Goal: Complete application form: Complete application form

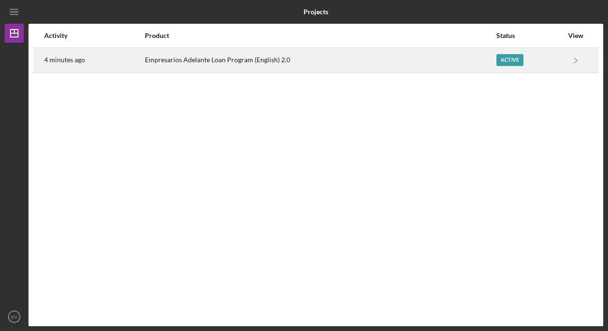
click at [304, 63] on div "Empresarios Adelante Loan Program (English) 2.0" at bounding box center [320, 60] width 351 height 24
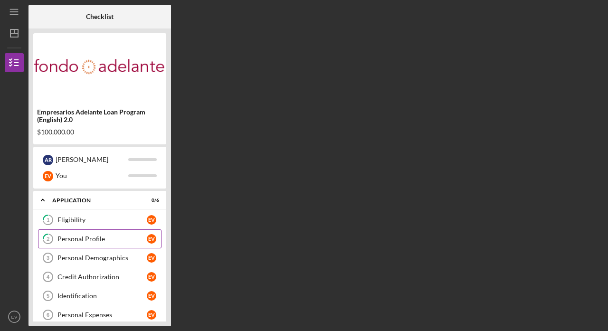
click at [108, 246] on link "2 Personal Profile E V" at bounding box center [100, 238] width 124 height 19
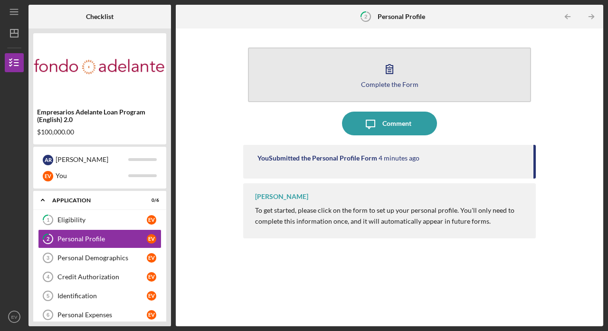
click at [355, 83] on button "Complete the Form Form" at bounding box center [389, 75] width 283 height 55
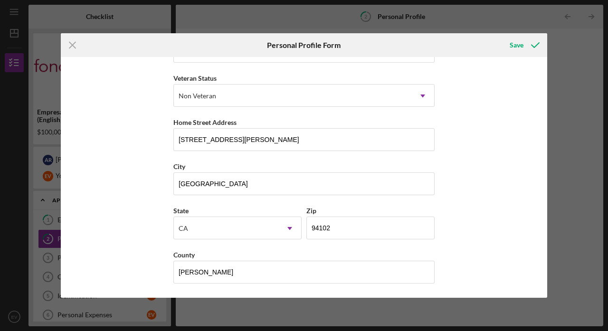
scroll to position [122, 0]
click at [529, 47] on icon "submit" at bounding box center [536, 45] width 24 height 24
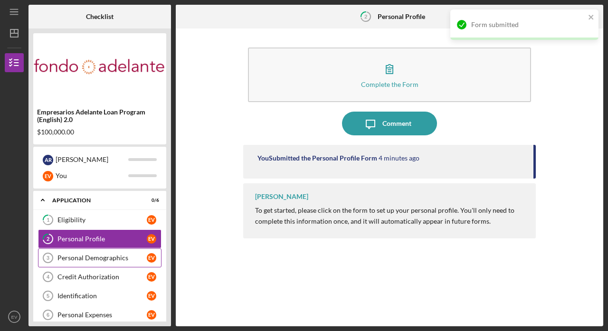
click at [113, 260] on div "Personal Demographics" at bounding box center [101, 258] width 89 height 8
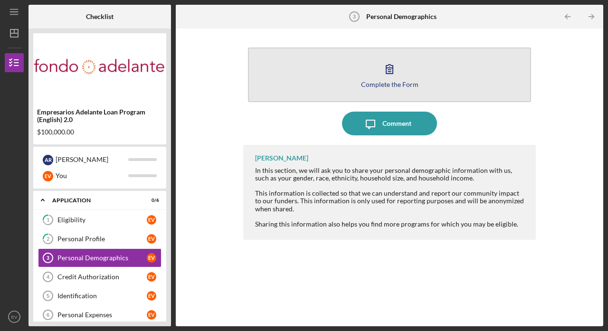
click at [399, 74] on icon "button" at bounding box center [390, 69] width 24 height 24
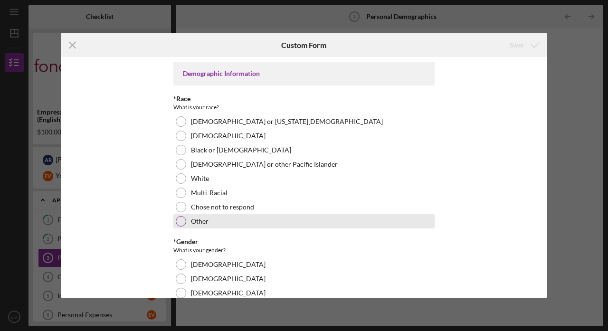
click at [194, 214] on div "Other" at bounding box center [303, 221] width 261 height 14
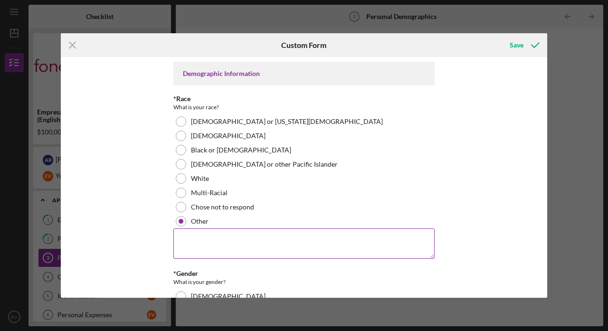
click at [193, 237] on textarea at bounding box center [303, 244] width 261 height 30
type textarea "Mexican"
drag, startPoint x: 195, startPoint y: 257, endPoint x: 154, endPoint y: 231, distance: 48.0
click at [154, 231] on div "Demographic Information *Race What is your race? [DEMOGRAPHIC_DATA] or [US_STAT…" at bounding box center [304, 177] width 487 height 241
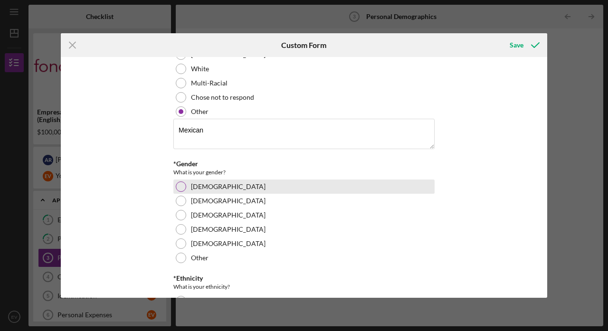
click at [185, 190] on div "[DEMOGRAPHIC_DATA]" at bounding box center [303, 187] width 261 height 14
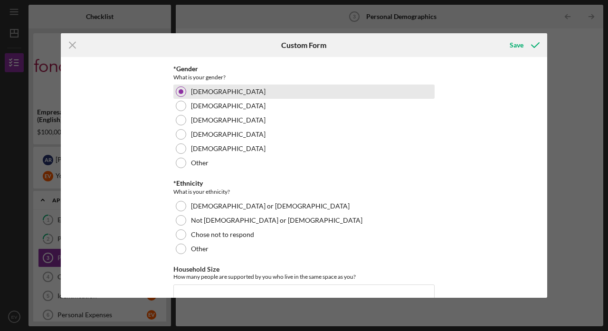
scroll to position [205, 0]
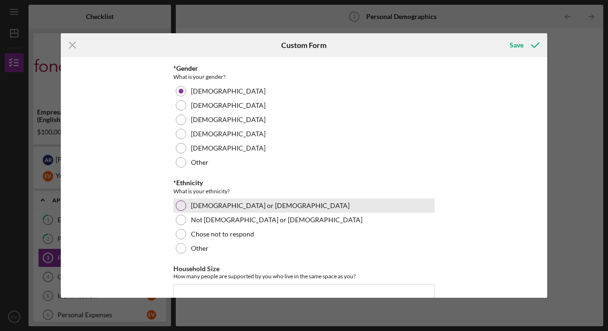
click at [185, 205] on div "[DEMOGRAPHIC_DATA] or [DEMOGRAPHIC_DATA]" at bounding box center [303, 206] width 261 height 14
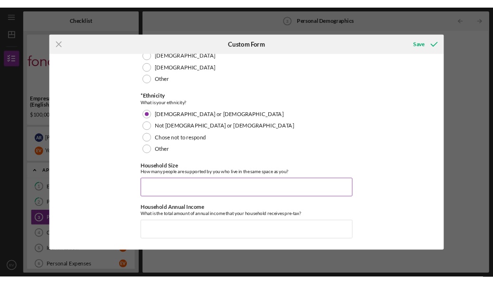
scroll to position [279, 0]
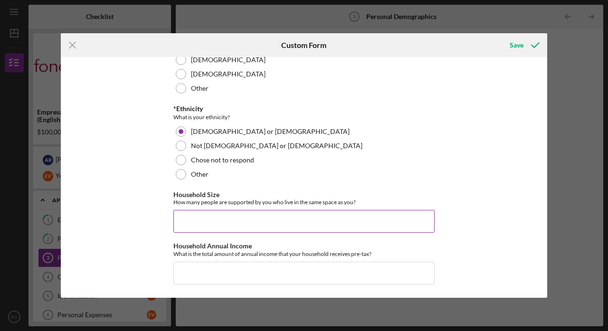
click at [185, 220] on input "Household Size" at bounding box center [303, 221] width 261 height 23
type input "4"
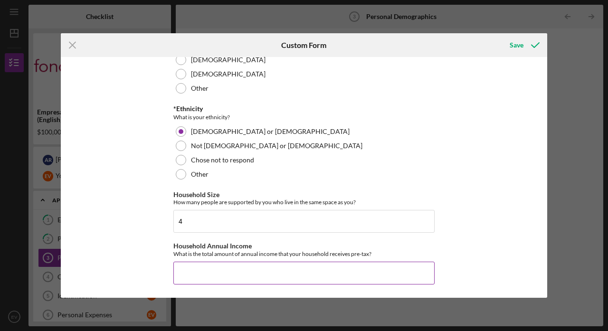
click at [204, 265] on input "Household Annual Income" at bounding box center [303, 273] width 261 height 23
type input "$220,000"
click at [525, 40] on icon "submit" at bounding box center [536, 45] width 24 height 24
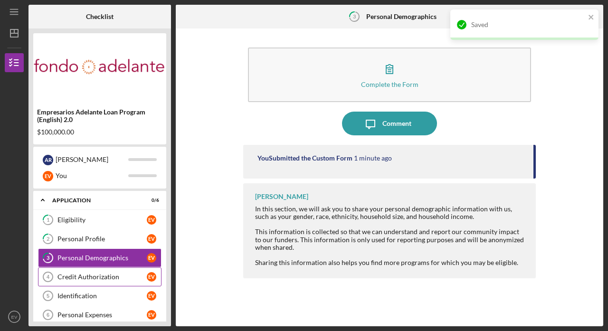
click at [75, 280] on div "Credit Authorization" at bounding box center [101, 277] width 89 height 8
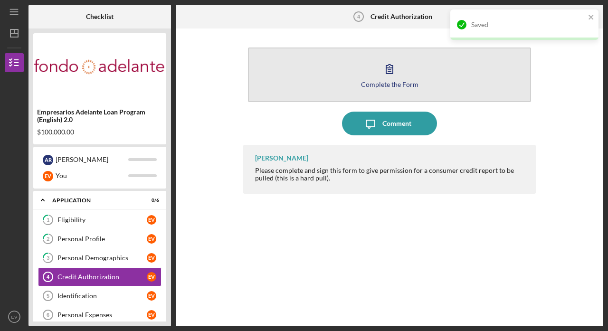
click at [423, 57] on button "Complete the Form Form" at bounding box center [389, 75] width 283 height 55
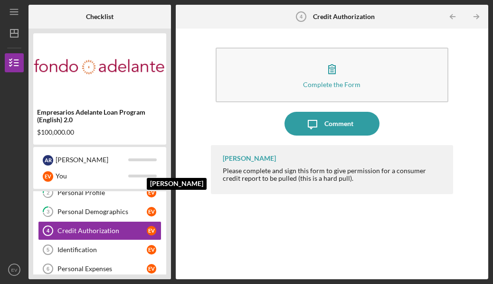
scroll to position [52, 0]
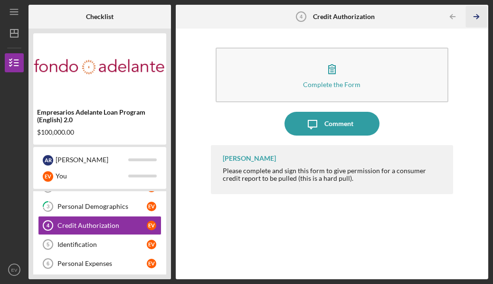
click at [476, 21] on icon "Icon/Table Pagination Arrow" at bounding box center [476, 16] width 21 height 21
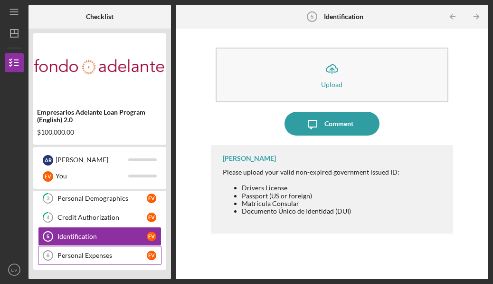
scroll to position [60, 0]
click at [124, 249] on link "Personal Expenses 6 Personal Expenses E V" at bounding box center [100, 255] width 124 height 19
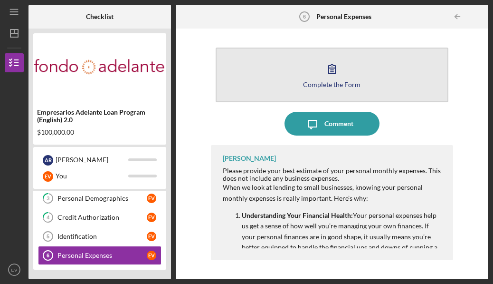
click at [332, 68] on icon "button" at bounding box center [332, 69] width 7 height 9
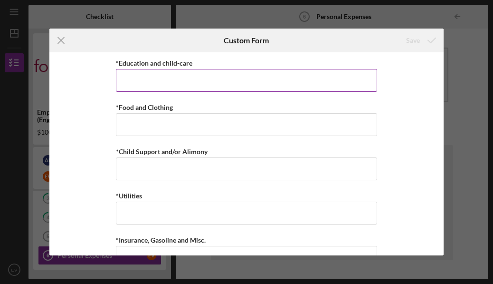
scroll to position [1, 0]
click at [271, 75] on input "*Education and child-care" at bounding box center [246, 79] width 261 height 23
type input "$0"
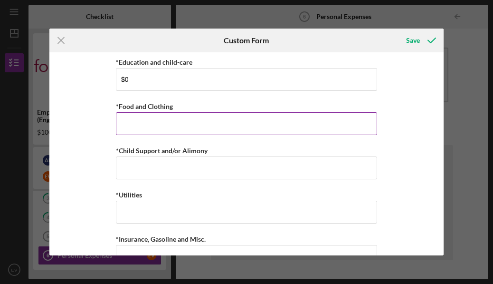
click at [233, 130] on input "*Food and Clothing" at bounding box center [246, 123] width 261 height 23
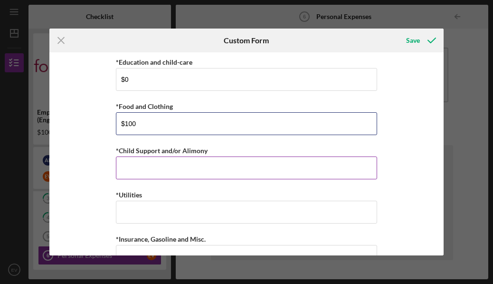
type input "$100"
click at [228, 162] on input "*Child Support and/or Alimony" at bounding box center [246, 167] width 261 height 23
type input "$0"
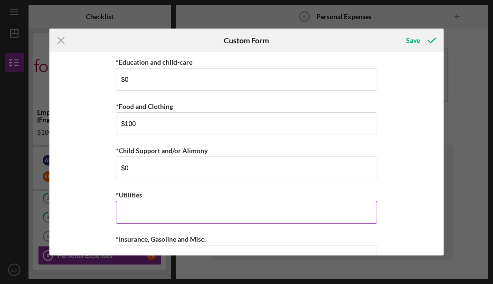
click at [200, 215] on input "*Utilities" at bounding box center [246, 212] width 261 height 23
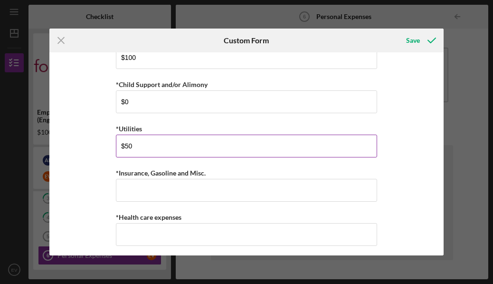
scroll to position [82, 0]
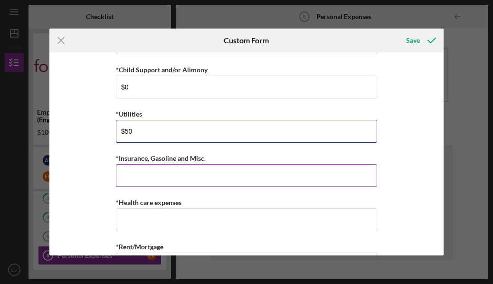
type input "$50"
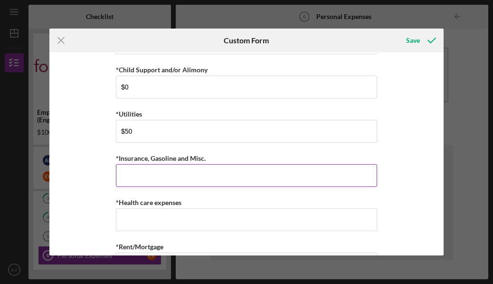
click at [185, 183] on input "*Insurance, Gasoline and Misc." at bounding box center [246, 175] width 261 height 23
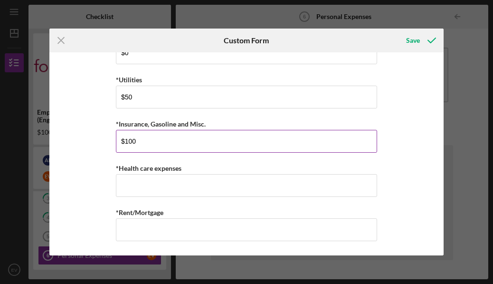
scroll to position [116, 0]
type input "$100"
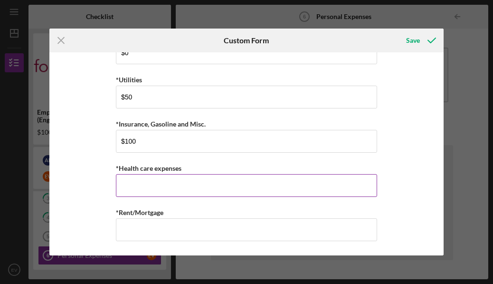
click at [161, 192] on input "*Health care expenses" at bounding box center [246, 185] width 261 height 23
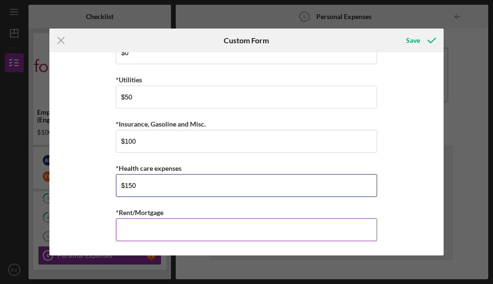
type input "$150"
click at [159, 225] on input "*Rent/Mortgage" at bounding box center [246, 229] width 261 height 23
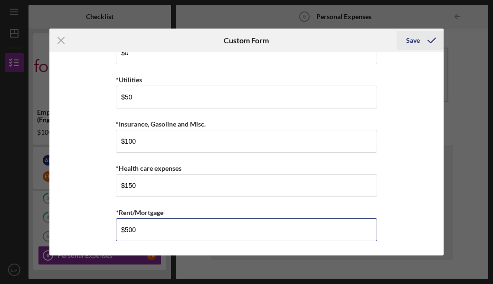
type input "$500"
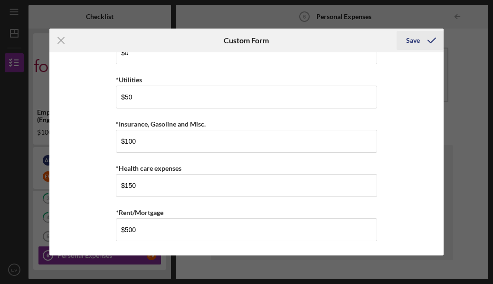
click at [418, 35] on div "Save" at bounding box center [413, 40] width 14 height 19
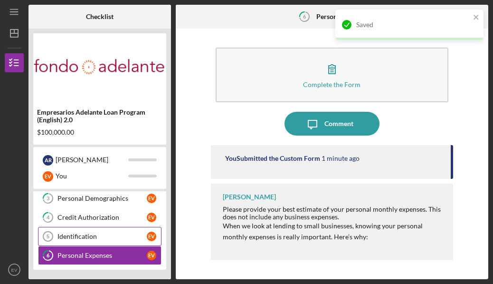
click at [130, 231] on link "Identification 5 Identification E V" at bounding box center [100, 236] width 124 height 19
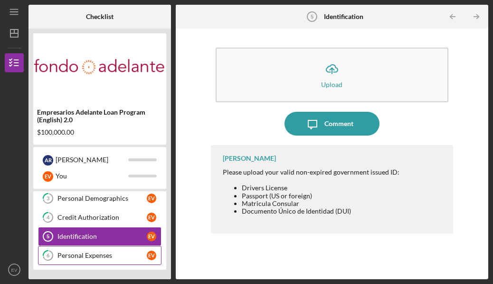
click at [129, 247] on link "6 Personal Expenses E V" at bounding box center [100, 255] width 124 height 19
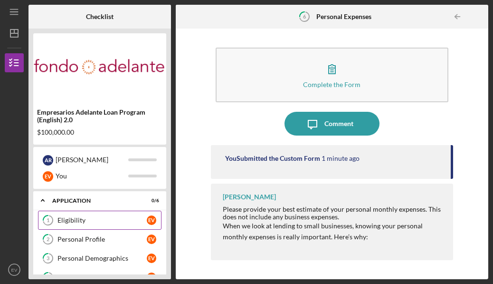
scroll to position [60, 0]
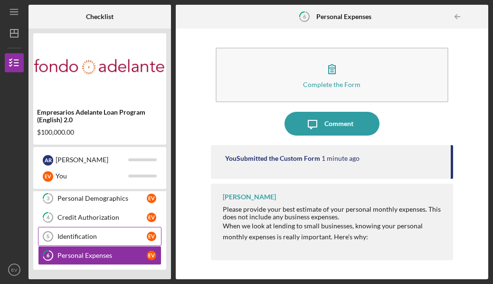
click at [91, 228] on link "Identification 5 Identification E V" at bounding box center [100, 236] width 124 height 19
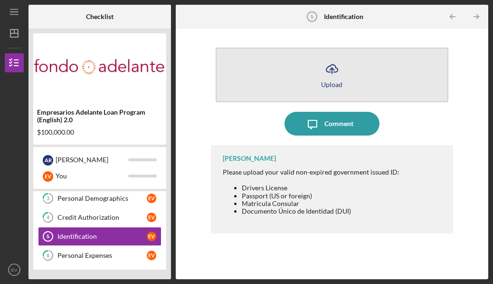
click at [343, 64] on icon "Icon/Upload" at bounding box center [332, 69] width 24 height 24
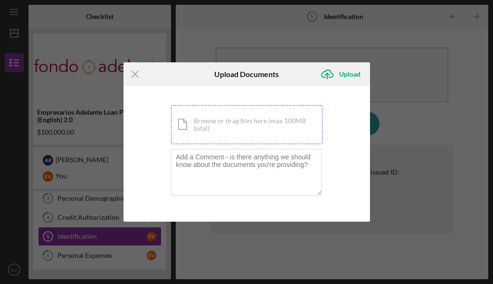
click at [282, 113] on div "Icon/Document Browse or drag files here (max 100MB total) Tap to choose files o…" at bounding box center [247, 124] width 152 height 39
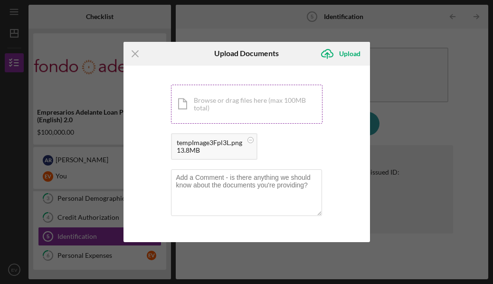
click at [261, 98] on div "Icon/Document Browse or drag files here (max 100MB total) Tap to choose files o…" at bounding box center [247, 104] width 152 height 39
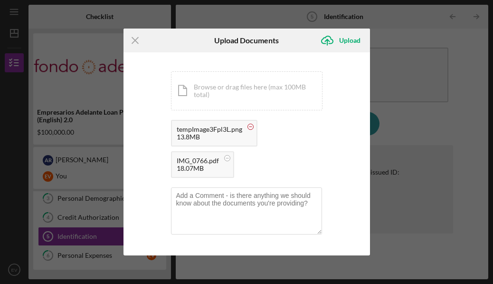
click at [252, 126] on circle at bounding box center [251, 127] width 6 height 6
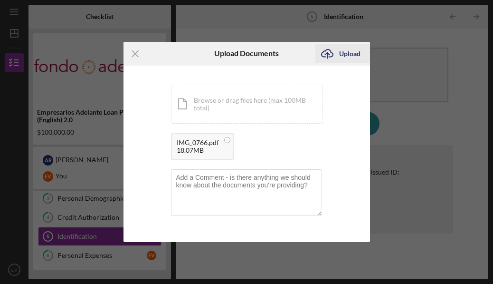
click at [348, 50] on div "Upload" at bounding box center [349, 53] width 21 height 19
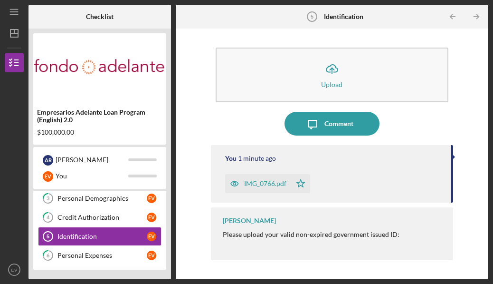
scroll to position [60, 0]
